Goal: Transaction & Acquisition: Purchase product/service

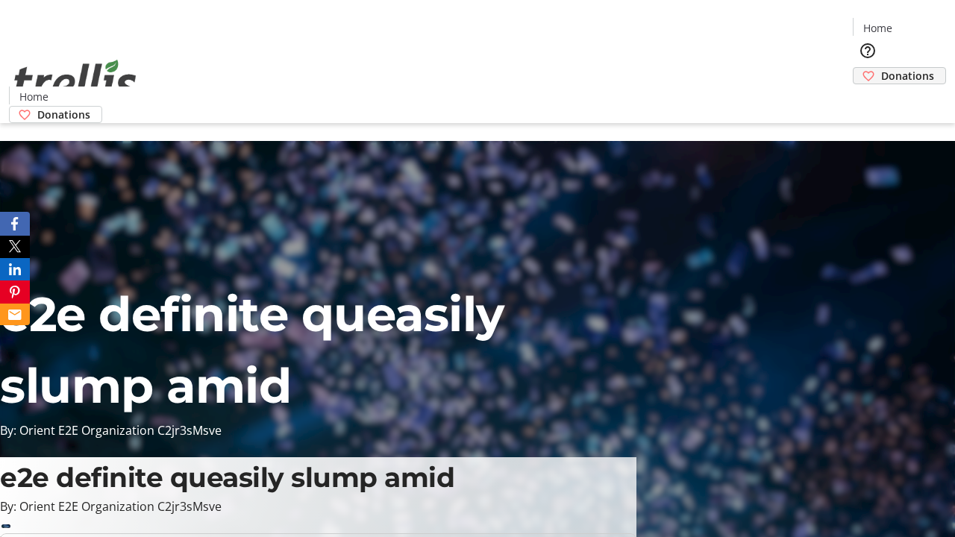
click at [881, 68] on span "Donations" at bounding box center [907, 76] width 53 height 16
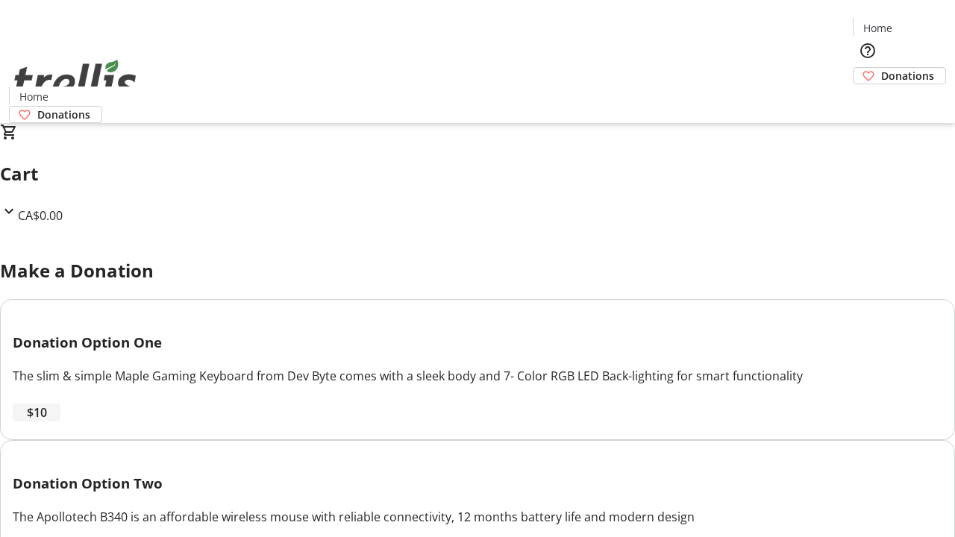
click at [47, 422] on span "$10" at bounding box center [37, 413] width 20 height 18
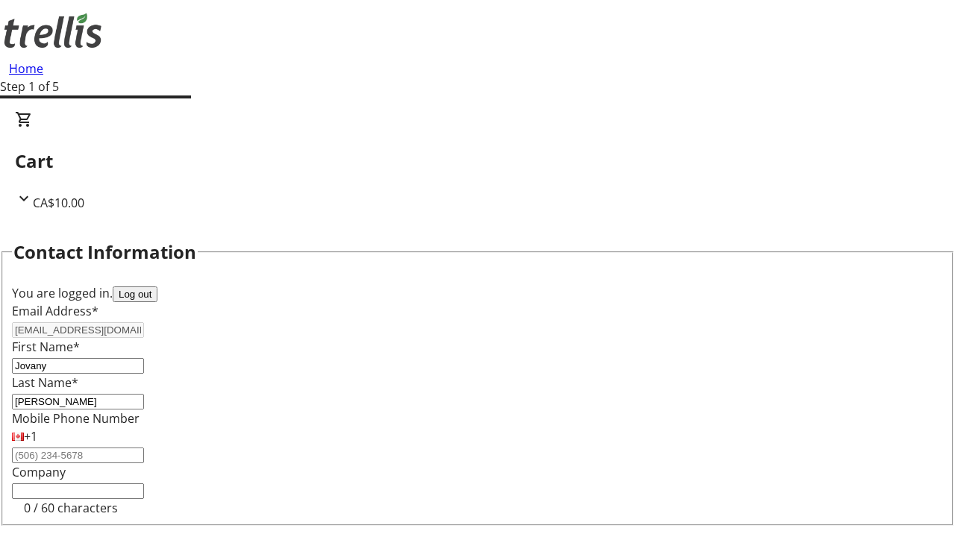
select select "CA"
type input "[STREET_ADDRESS][PERSON_NAME]"
type input "Kelowna"
select select "BC"
type input "Kelowna"
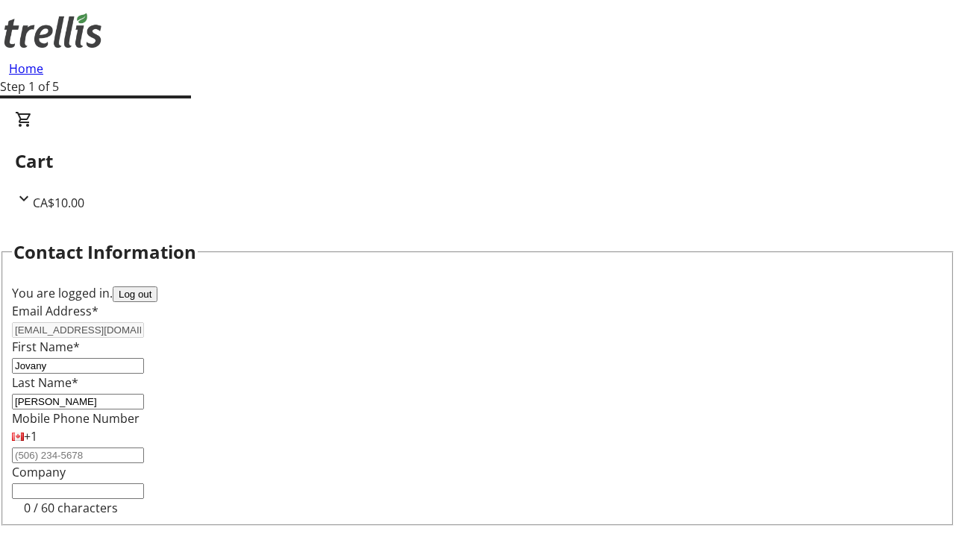
type input "V1Y 0C2"
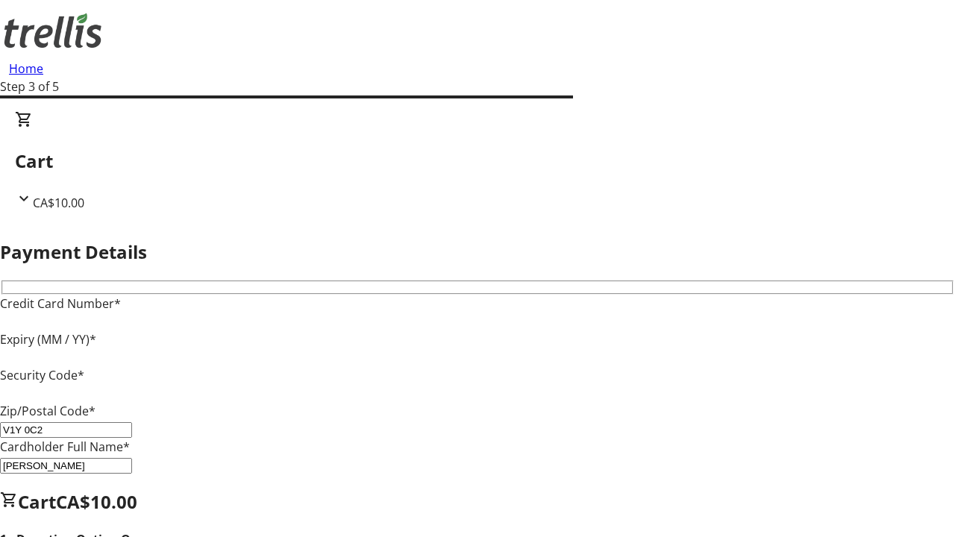
type input "V1Y 0C2"
